Goal: Navigation & Orientation: Find specific page/section

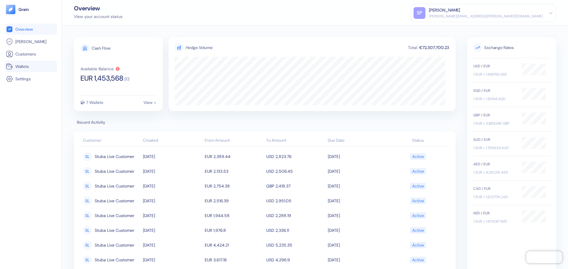
click at [42, 69] on link "Wallets" at bounding box center [31, 66] width 50 height 7
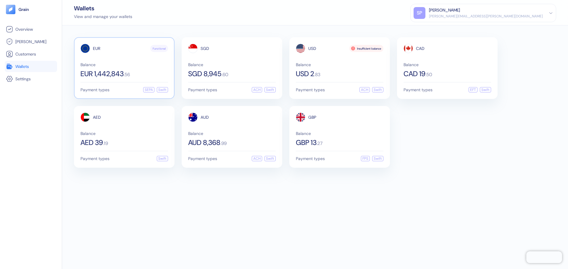
click at [119, 61] on div "EUR Functional Balance EUR 1,442,843 . 56" at bounding box center [124, 61] width 88 height 34
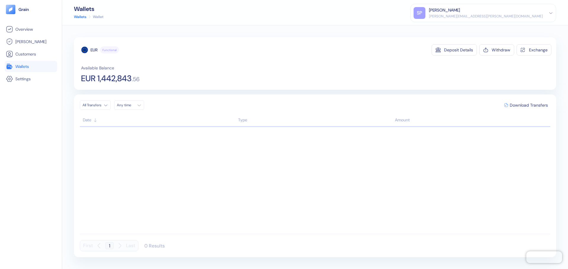
click at [20, 64] on span "Wallets" at bounding box center [22, 67] width 14 height 6
